Goal: Task Accomplishment & Management: Complete application form

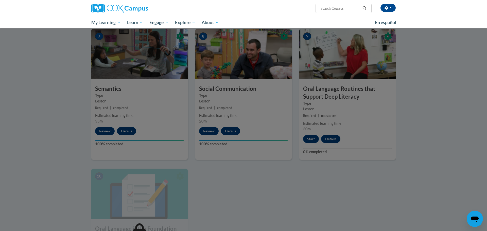
scroll to position [384, 0]
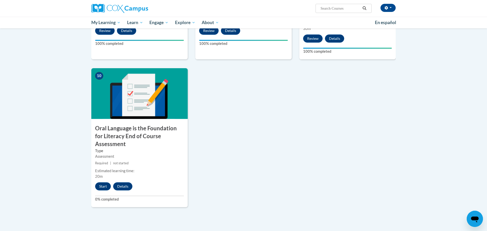
scroll to position [483, 0]
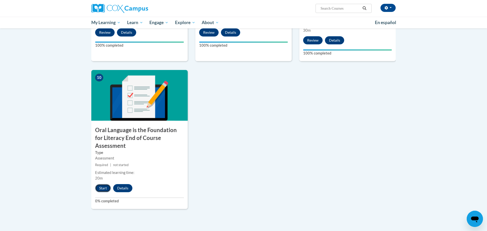
click at [105, 184] on button "Start" at bounding box center [103, 188] width 16 height 8
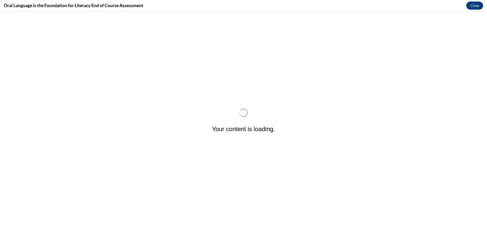
scroll to position [0, 0]
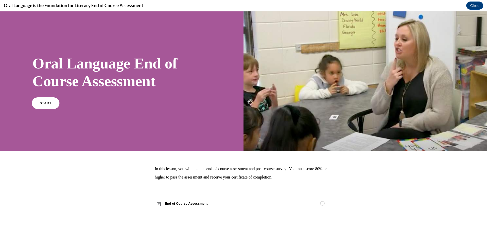
click at [37, 100] on link "START" at bounding box center [46, 103] width 28 height 12
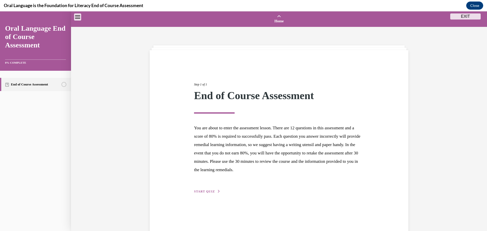
scroll to position [16, 0]
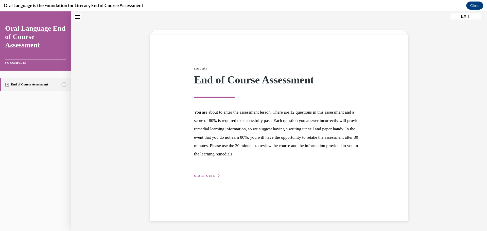
click at [212, 176] on span "START QUIZ" at bounding box center [204, 176] width 21 height 4
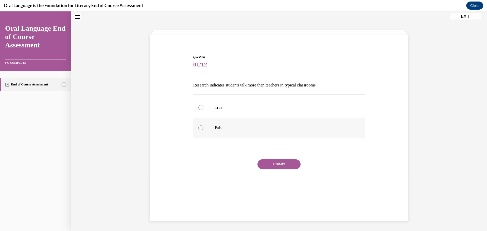
click at [201, 128] on div at bounding box center [200, 127] width 5 height 5
click at [201, 128] on input "False" at bounding box center [200, 127] width 5 height 5
radio input "true"
click at [277, 163] on button "SUBMIT" at bounding box center [279, 164] width 43 height 10
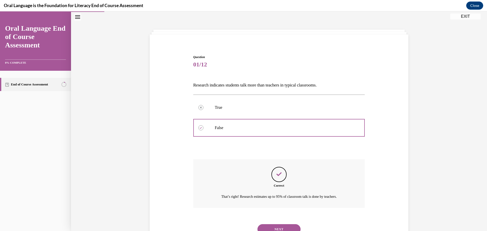
scroll to position [37, 0]
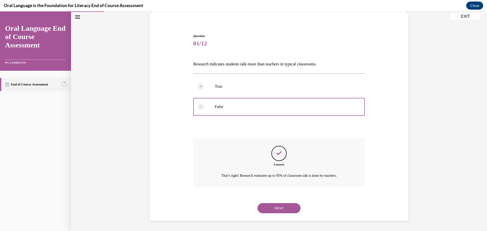
click at [276, 207] on button "NEXT" at bounding box center [279, 208] width 43 height 10
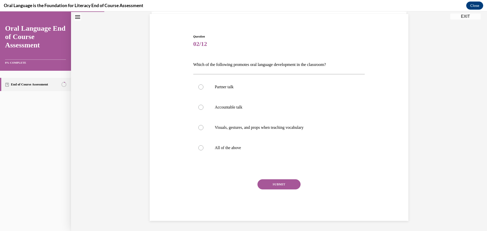
scroll to position [26, 0]
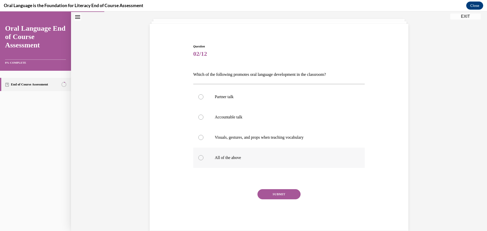
click at [201, 158] on div at bounding box center [200, 157] width 5 height 5
click at [201, 158] on input "All of the above" at bounding box center [200, 157] width 5 height 5
radio input "true"
click at [283, 194] on button "SUBMIT" at bounding box center [279, 194] width 43 height 10
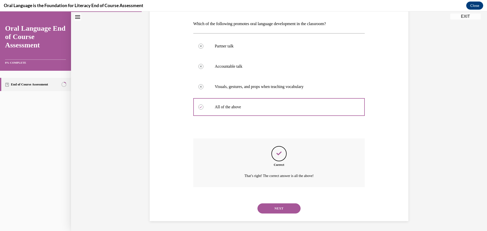
scroll to position [77, 0]
click at [275, 210] on button "NEXT" at bounding box center [279, 208] width 43 height 10
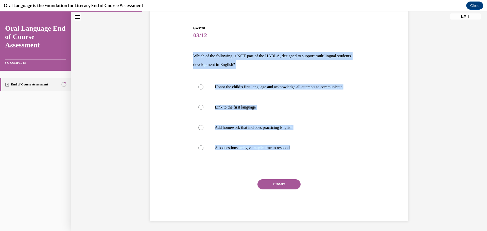
drag, startPoint x: 311, startPoint y: 149, endPoint x: 184, endPoint y: 42, distance: 165.9
click at [184, 42] on div "Question 03/12 Which of the following is NOT part of the HABLA, designed to sup…" at bounding box center [278, 115] width 261 height 211
copy div "Which of the following is NOT part of the HABLA, designed to support multilingu…"
click at [201, 127] on div at bounding box center [200, 127] width 5 height 5
click at [201, 127] on input "Add homework that includes practicing English" at bounding box center [200, 127] width 5 height 5
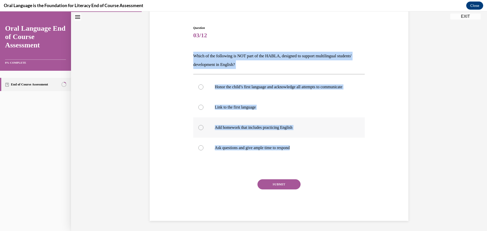
radio input "true"
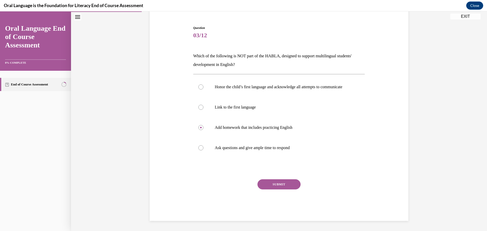
click at [277, 182] on button "SUBMIT" at bounding box center [279, 184] width 43 height 10
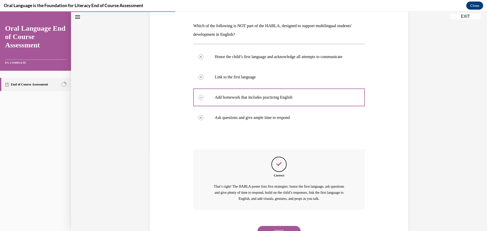
scroll to position [103, 0]
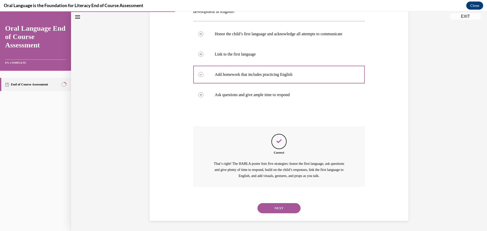
click at [279, 208] on button "NEXT" at bounding box center [279, 208] width 43 height 10
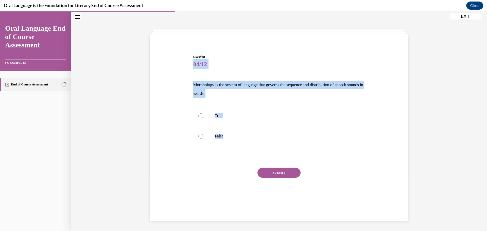
drag, startPoint x: 238, startPoint y: 140, endPoint x: 175, endPoint y: 69, distance: 95.1
click at [175, 69] on div "Question 04/12 Morphology is the system of language that governs the sequence a…" at bounding box center [278, 124] width 261 height 170
copy div "04/12 Morphology is the system of language that governs the sequence and distri…"
click at [203, 137] on div at bounding box center [200, 136] width 5 height 5
click at [203, 137] on input "False" at bounding box center [200, 136] width 5 height 5
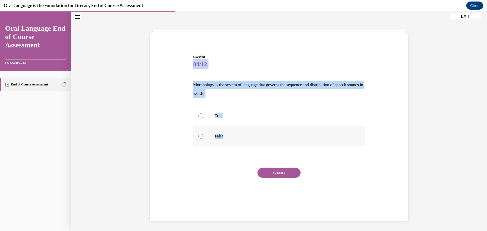
radio input "true"
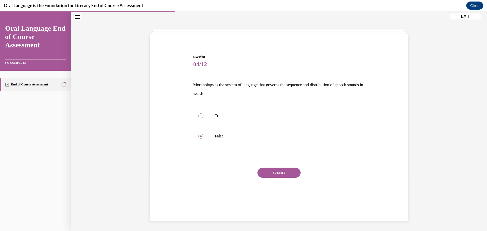
click at [270, 175] on button "SUBMIT" at bounding box center [279, 173] width 43 height 10
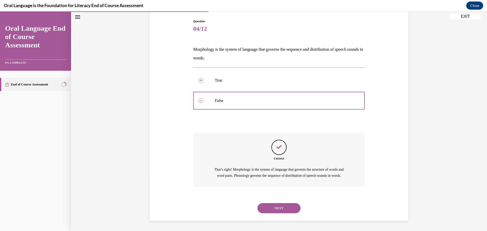
scroll to position [57, 0]
click at [275, 208] on button "NEXT" at bounding box center [279, 208] width 43 height 10
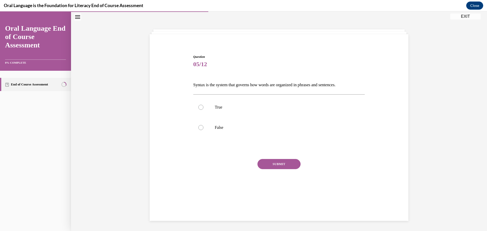
scroll to position [16, 0]
drag, startPoint x: 252, startPoint y: 129, endPoint x: 186, endPoint y: 79, distance: 82.5
click at [186, 79] on div "Question 05/12 Syntax is the system that governs how words are organized in phr…" at bounding box center [278, 119] width 261 height 161
copy div "Syntax is the system that governs how words are organized in phrases and senten…"
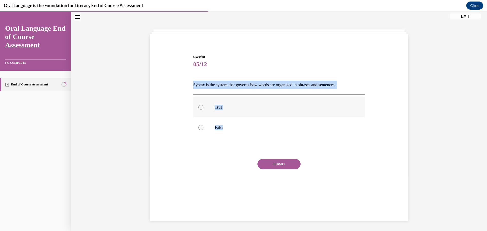
click at [199, 107] on div at bounding box center [200, 107] width 5 height 5
click at [199, 107] on input "True" at bounding box center [200, 107] width 5 height 5
radio input "true"
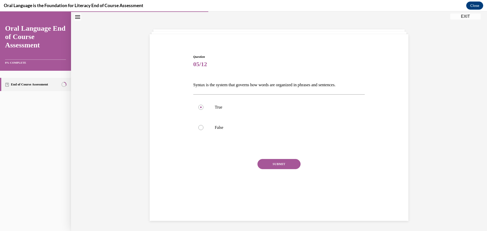
click at [278, 162] on button "SUBMIT" at bounding box center [279, 164] width 43 height 10
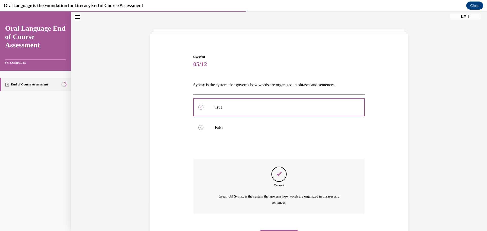
scroll to position [43, 0]
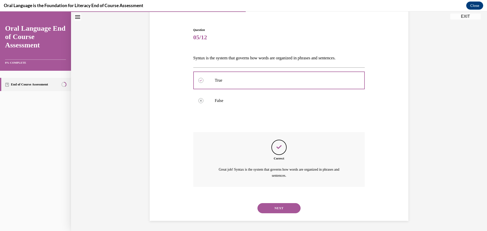
click at [276, 208] on button "NEXT" at bounding box center [279, 208] width 43 height 10
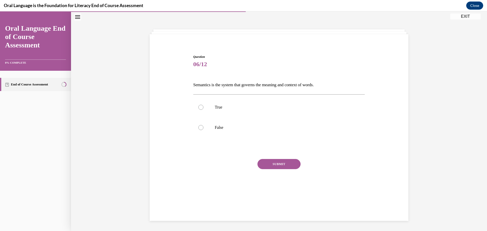
scroll to position [16, 0]
drag, startPoint x: 253, startPoint y: 130, endPoint x: 180, endPoint y: 77, distance: 90.0
click at [180, 77] on div "Question 06/12 Semantics is the system that governs the meaning and context of …" at bounding box center [278, 119] width 261 height 161
copy div "Semantics is the system that governs the meaning and context of words.  True Fa…"
click at [200, 107] on div at bounding box center [200, 107] width 5 height 5
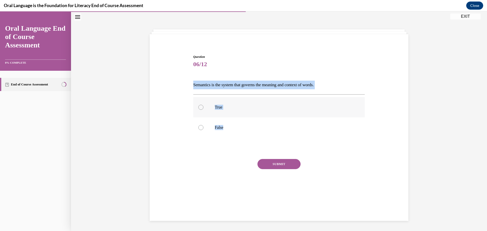
click at [200, 107] on input "True" at bounding box center [200, 107] width 5 height 5
radio input "true"
click at [287, 164] on button "SUBMIT" at bounding box center [279, 164] width 43 height 10
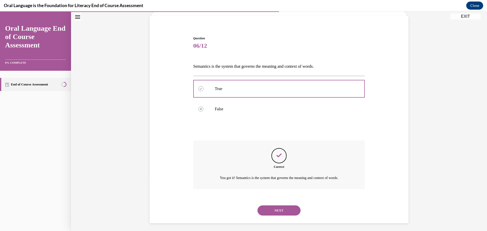
scroll to position [37, 0]
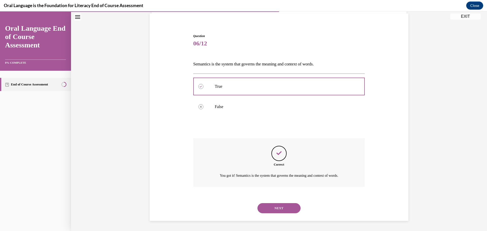
click at [279, 209] on button "NEXT" at bounding box center [279, 208] width 43 height 10
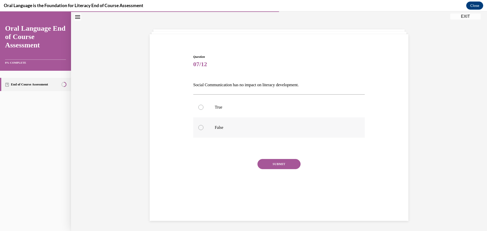
click at [199, 127] on div at bounding box center [200, 127] width 5 height 5
click at [199, 127] on input "False" at bounding box center [200, 127] width 5 height 5
radio input "true"
click at [276, 166] on button "SUBMIT" at bounding box center [279, 164] width 43 height 10
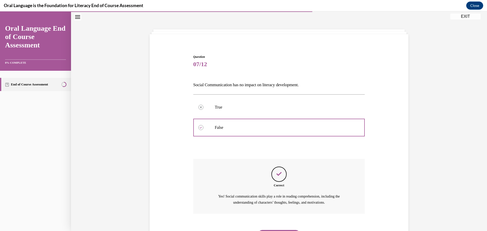
scroll to position [43, 0]
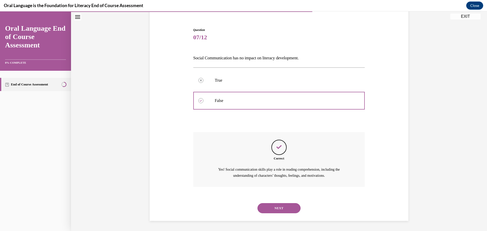
click at [275, 207] on button "NEXT" at bounding box center [279, 208] width 43 height 10
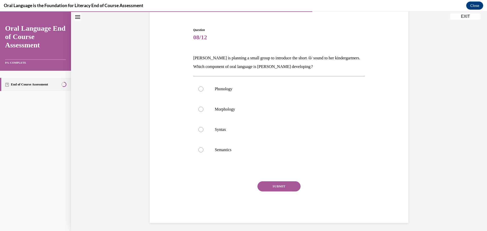
scroll to position [27, 0]
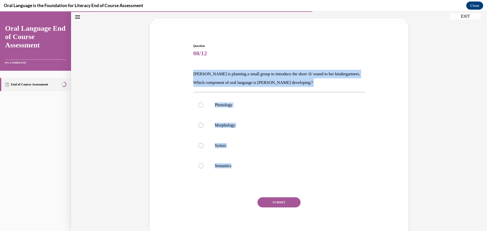
drag, startPoint x: 261, startPoint y: 168, endPoint x: 186, endPoint y: 73, distance: 120.5
click at [186, 73] on div "Question 08/12 [PERSON_NAME] is planning a small group to introduce the short /…" at bounding box center [278, 133] width 261 height 211
copy div "[PERSON_NAME] is planning a small group to introduce the short /ŏ/ sound to her…"
click at [203, 106] on div at bounding box center [200, 104] width 5 height 5
click at [203, 106] on input "Phonology" at bounding box center [200, 104] width 5 height 5
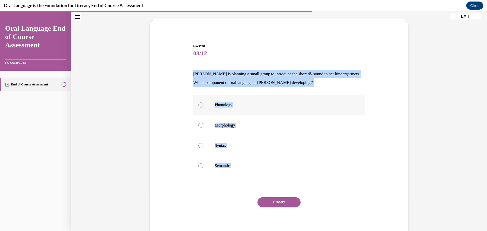
radio input "true"
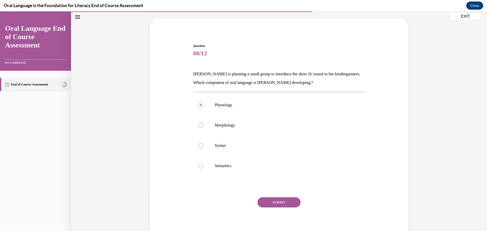
click at [273, 201] on button "SUBMIT" at bounding box center [279, 202] width 43 height 10
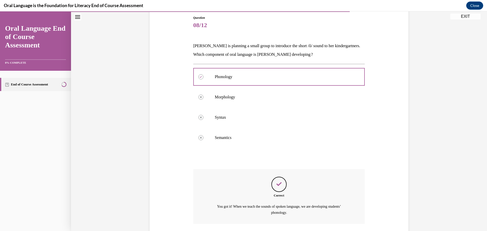
scroll to position [92, 0]
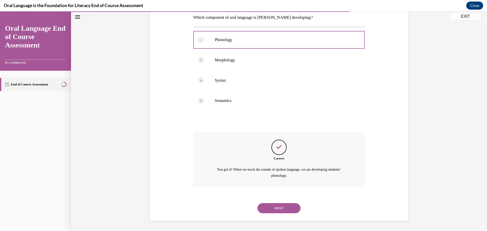
click at [276, 208] on button "NEXT" at bounding box center [279, 208] width 43 height 10
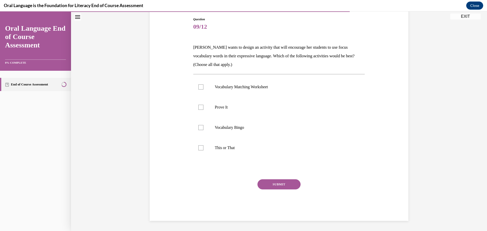
scroll to position [54, 0]
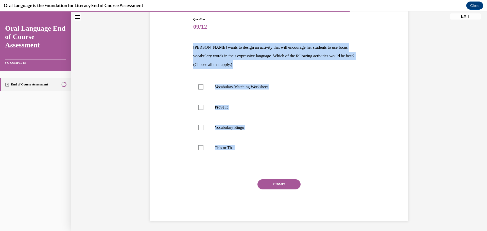
drag, startPoint x: 267, startPoint y: 151, endPoint x: 180, endPoint y: 46, distance: 136.5
click at [180, 46] on div "Question 09/12 [PERSON_NAME] wants to design an activity that will encourage he…" at bounding box center [278, 111] width 261 height 219
copy div "[PERSON_NAME] wants to design an activity that will encourage her students to u…"
click at [201, 108] on div at bounding box center [200, 107] width 5 height 5
click at [201, 108] on input "Prove It" at bounding box center [200, 107] width 5 height 5
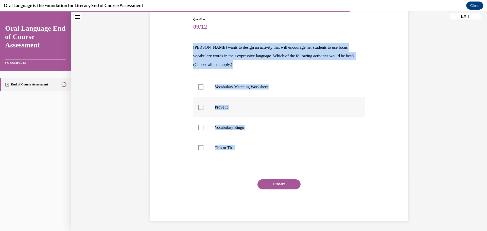
checkbox input "true"
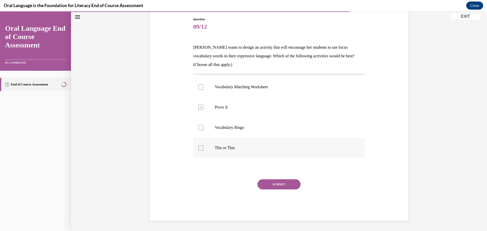
click at [199, 148] on div at bounding box center [200, 147] width 5 height 5
click at [199, 148] on input "This or That" at bounding box center [200, 147] width 5 height 5
checkbox input "true"
click at [264, 181] on button "SUBMIT" at bounding box center [279, 184] width 43 height 10
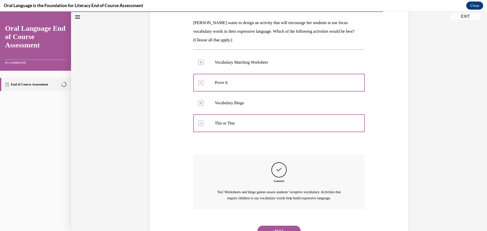
scroll to position [101, 0]
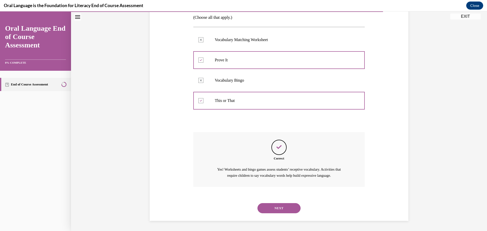
click at [281, 206] on button "NEXT" at bounding box center [279, 208] width 43 height 10
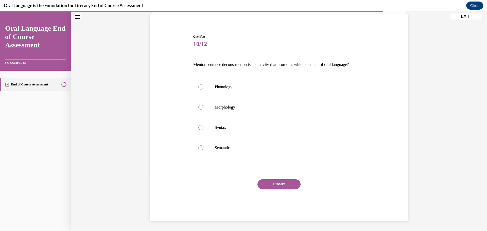
scroll to position [45, 0]
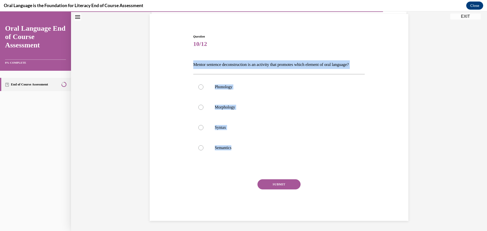
drag, startPoint x: 286, startPoint y: 151, endPoint x: 171, endPoint y: 49, distance: 154.0
click at [171, 49] on div "Question 10/12 Mentor sentence deconstruction is an activity that promotes whic…" at bounding box center [278, 120] width 261 height 202
copy div "Mentor sentence deconstruction is an activity that promotes which element of or…"
click at [202, 129] on div at bounding box center [200, 127] width 5 height 5
click at [202, 129] on input "Syntax" at bounding box center [200, 127] width 5 height 5
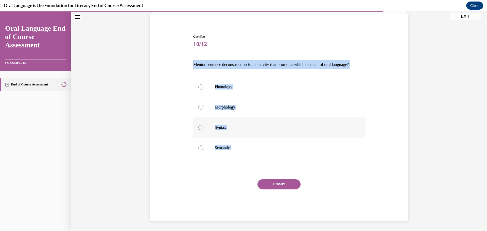
radio input "true"
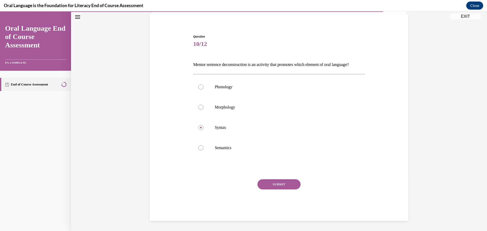
click at [276, 184] on button "SUBMIT" at bounding box center [279, 184] width 43 height 10
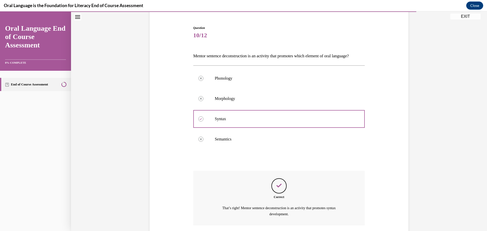
scroll to position [92, 0]
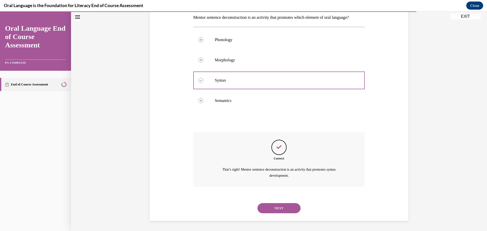
click at [278, 211] on button "NEXT" at bounding box center [279, 208] width 43 height 10
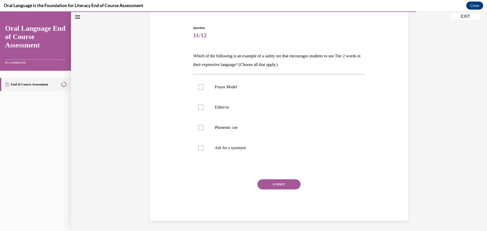
scroll to position [45, 0]
drag, startPoint x: 291, startPoint y: 152, endPoint x: 186, endPoint y: 52, distance: 144.8
click at [186, 52] on div "Question 11/12 Which of the following is an example of a safety net that encour…" at bounding box center [278, 115] width 261 height 211
copy div "Which of the following is an example of a safety net that encourages students t…"
click at [200, 108] on div at bounding box center [200, 107] width 5 height 5
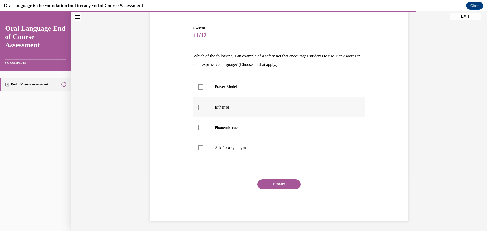
click at [200, 108] on input "Either/or" at bounding box center [200, 107] width 5 height 5
checkbox input "true"
click at [199, 149] on div at bounding box center [200, 147] width 5 height 5
click at [199, 149] on input "Ask for a synonym" at bounding box center [200, 147] width 5 height 5
checkbox input "true"
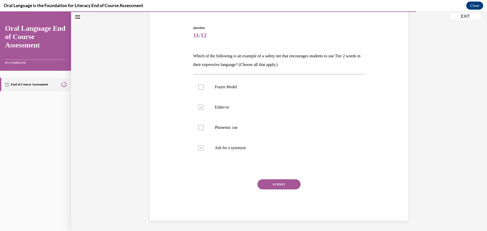
click at [281, 184] on button "SUBMIT" at bounding box center [279, 184] width 43 height 10
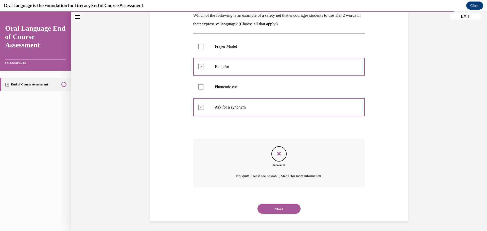
scroll to position [86, 0]
click at [279, 208] on button "NEXT" at bounding box center [279, 208] width 43 height 10
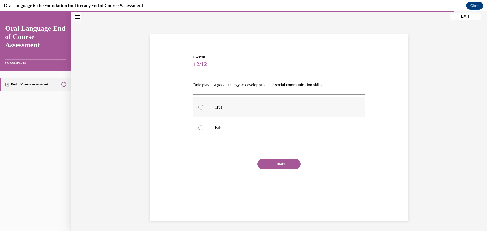
click at [201, 105] on div at bounding box center [200, 107] width 5 height 5
click at [201, 105] on input "True" at bounding box center [200, 107] width 5 height 5
radio input "true"
click at [277, 162] on button "SUBMIT" at bounding box center [279, 164] width 43 height 10
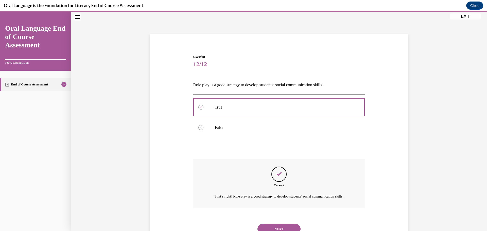
scroll to position [43, 0]
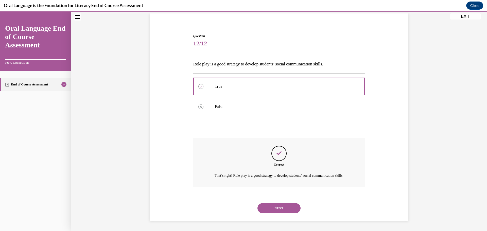
click at [273, 207] on button "NEXT" at bounding box center [279, 208] width 43 height 10
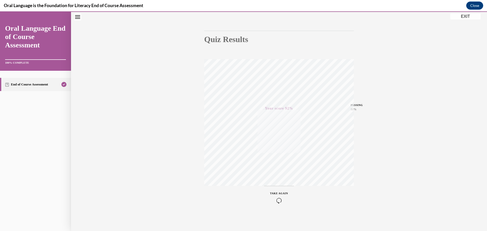
scroll to position [40, 0]
click at [471, 3] on button "Close" at bounding box center [474, 6] width 17 height 8
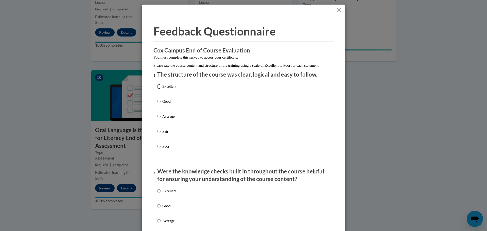
click at [159, 89] on input "Excellent" at bounding box center [158, 87] width 3 height 6
radio input "true"
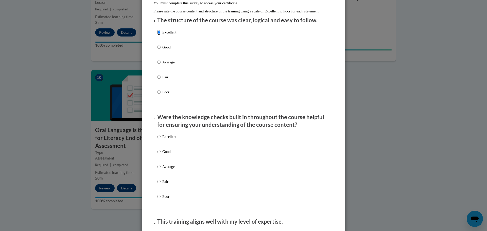
scroll to position [66, 0]
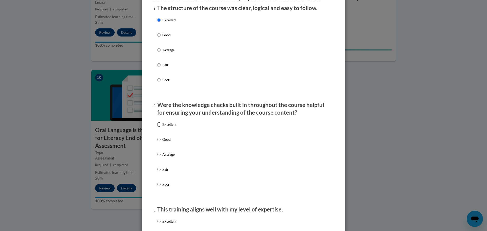
click at [159, 127] on input "Excellent" at bounding box center [158, 125] width 3 height 6
radio input "true"
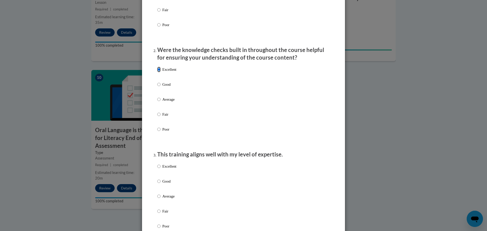
scroll to position [138, 0]
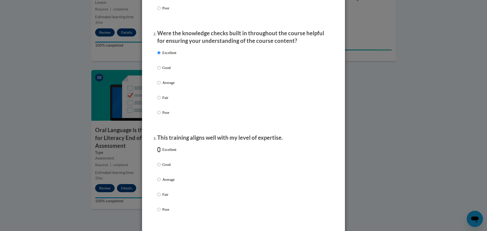
click at [158, 152] on input "Excellent" at bounding box center [158, 150] width 3 height 6
radio input "true"
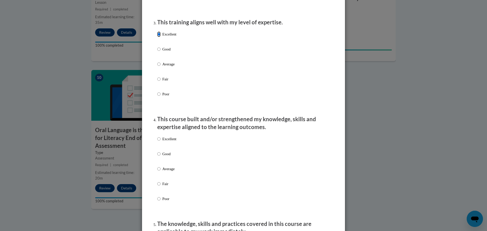
scroll to position [254, 0]
click at [159, 142] on input "Excellent" at bounding box center [158, 139] width 3 height 6
radio input "true"
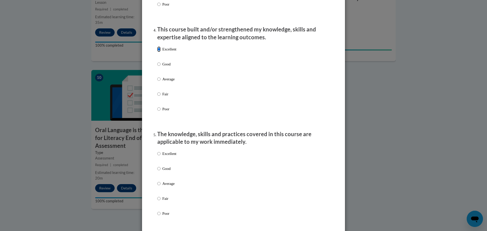
scroll to position [352, 0]
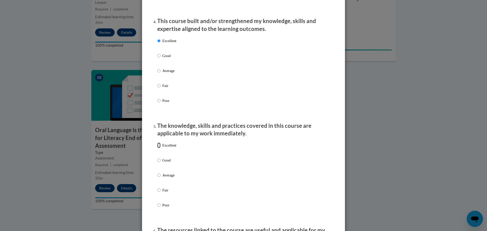
click at [158, 148] on input "Excellent" at bounding box center [158, 146] width 3 height 6
radio input "true"
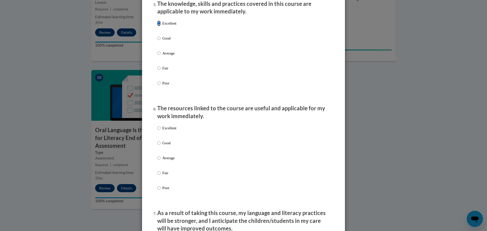
scroll to position [479, 0]
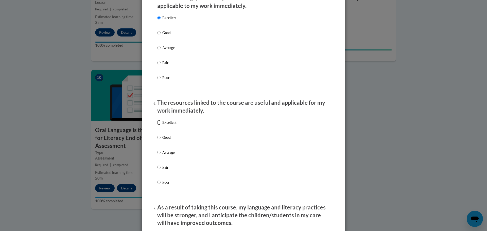
click at [159, 125] on input "Excellent" at bounding box center [158, 123] width 3 height 6
radio input "true"
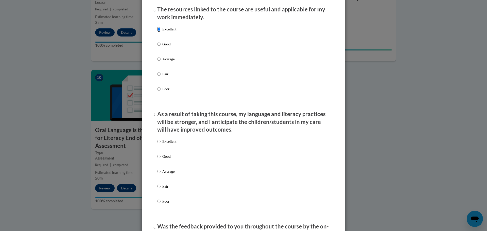
scroll to position [574, 0]
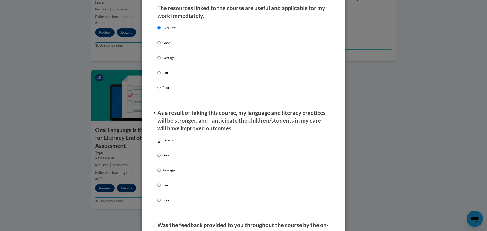
click at [159, 143] on input "Excellent" at bounding box center [158, 141] width 3 height 6
radio input "true"
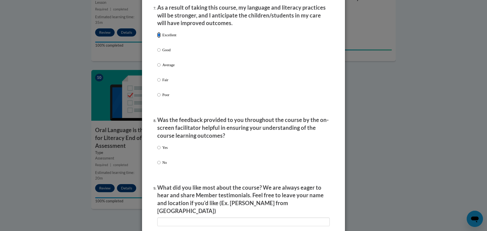
scroll to position [681, 0]
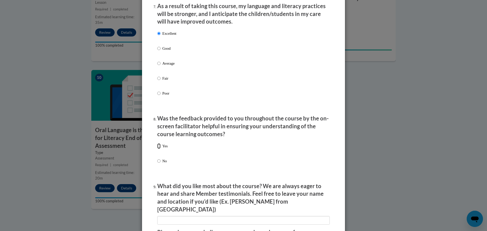
click at [158, 149] on input "Yes" at bounding box center [158, 146] width 3 height 6
radio input "true"
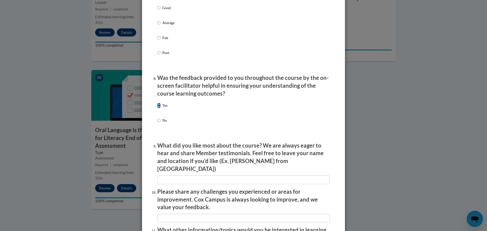
scroll to position [734, 0]
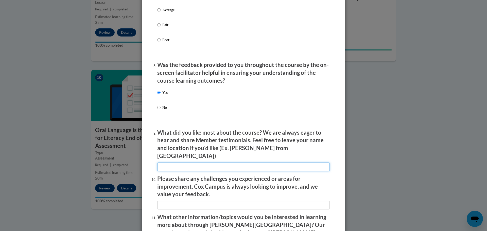
click at [179, 165] on input "textbox" at bounding box center [243, 167] width 173 height 9
click at [164, 163] on input "textbox" at bounding box center [243, 167] width 173 height 9
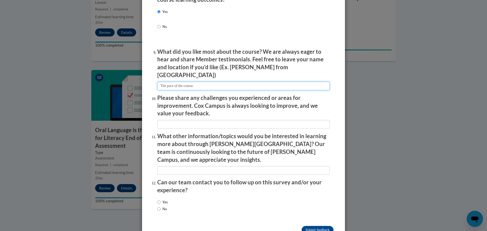
scroll to position [816, 0]
type input "The pace of the course."
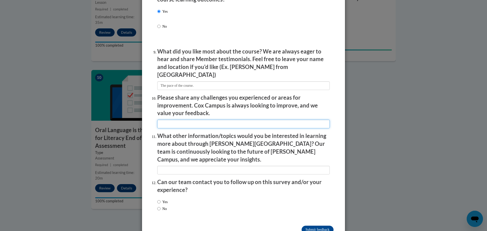
click at [177, 120] on input "textbox" at bounding box center [243, 124] width 173 height 9
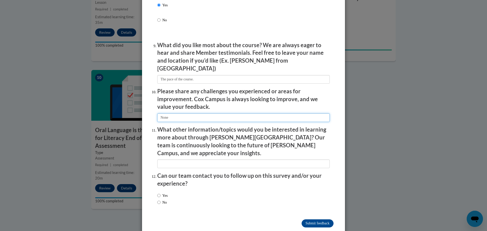
scroll to position [823, 0]
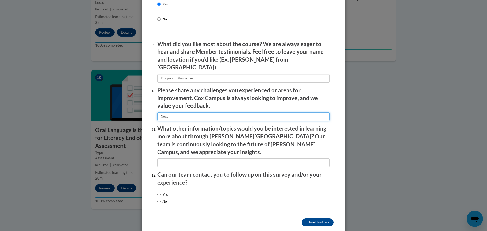
type input "None"
click at [159, 192] on input "Yes" at bounding box center [158, 195] width 3 height 6
radio input "true"
click at [311, 218] on input "Submit feedback" at bounding box center [318, 222] width 32 height 8
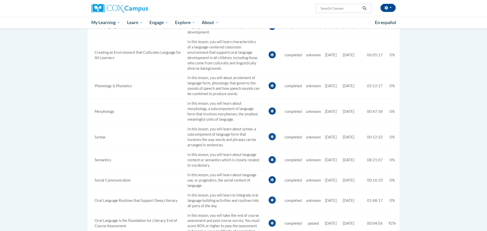
scroll to position [192, 0]
